Goal: Task Accomplishment & Management: Manage account settings

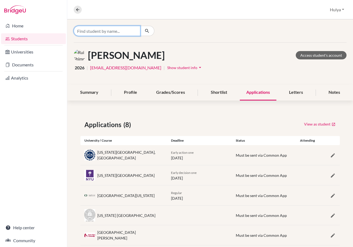
click at [111, 34] on input "Find student by name..." at bounding box center [107, 31] width 67 height 10
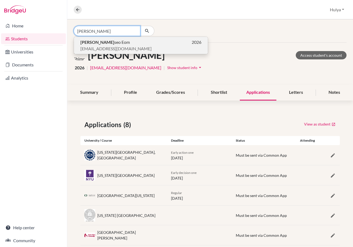
type input "[PERSON_NAME]"
click at [102, 47] on span "[EMAIL_ADDRESS][DOMAIN_NAME]" at bounding box center [115, 48] width 71 height 6
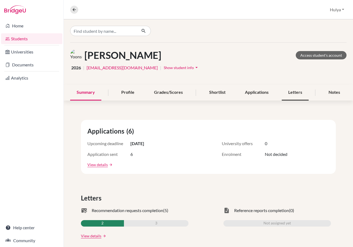
click at [295, 90] on div "Letters" at bounding box center [294, 93] width 27 height 16
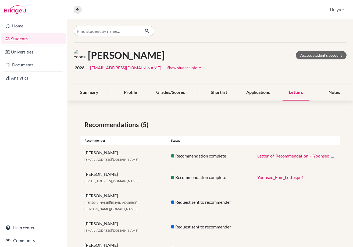
scroll to position [19, 0]
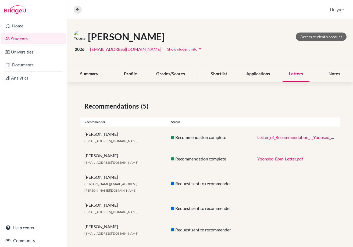
click at [306, 137] on link "Letter_of_Recommendation_-_Yoonseo_Eom.pdf" at bounding box center [301, 137] width 89 height 5
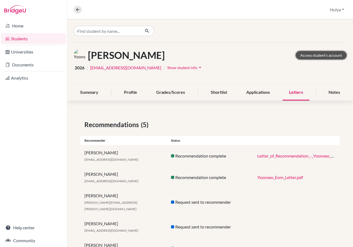
click at [323, 53] on link "Access student's account" at bounding box center [320, 55] width 51 height 8
